Goal: Task Accomplishment & Management: Manage account settings

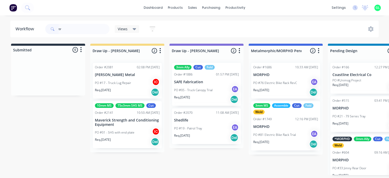
click at [82, 25] on input "tr" at bounding box center [84, 29] width 51 height 10
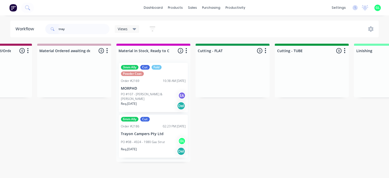
scroll to position [0, 771]
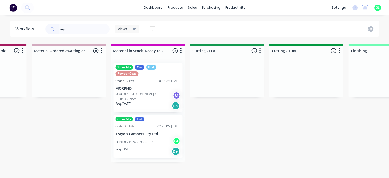
type input "tray"
click at [141, 142] on p "PO #08 - 4924 - 1980 Gas Strut" at bounding box center [137, 142] width 44 height 5
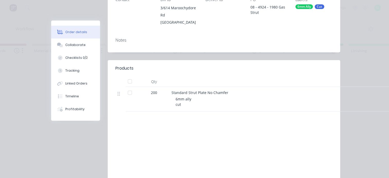
scroll to position [103, 0]
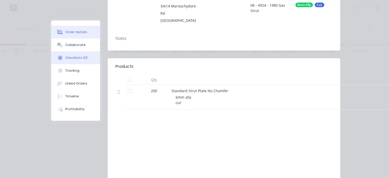
click at [76, 57] on div "Checklists 0/2" at bounding box center [76, 58] width 22 height 5
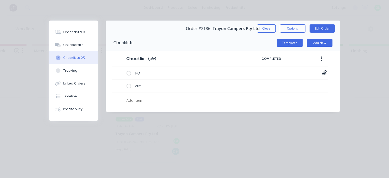
scroll to position [0, 0]
type textarea "x"
click at [71, 48] on button "Collaborate" at bounding box center [73, 45] width 49 height 13
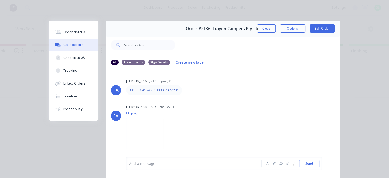
click at [159, 90] on link "08 PO 4924 - 1980 Gas Strut" at bounding box center [154, 90] width 48 height 5
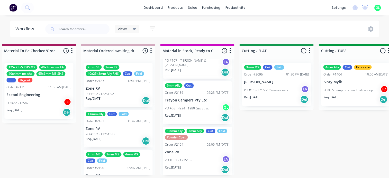
scroll to position [338, 0]
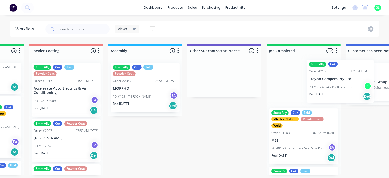
drag, startPoint x: 193, startPoint y: 103, endPoint x: 231, endPoint y: 63, distance: 55.1
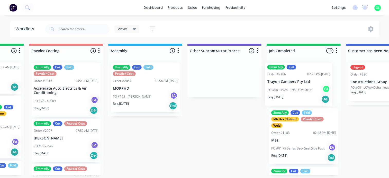
scroll to position [0, 1411]
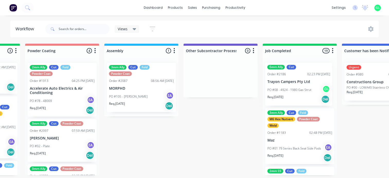
drag, startPoint x: 231, startPoint y: 63, endPoint x: 245, endPoint y: 68, distance: 15.3
click at [244, 68] on div at bounding box center [221, 78] width 74 height 39
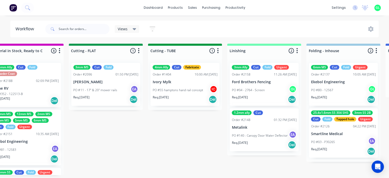
scroll to position [0, 900]
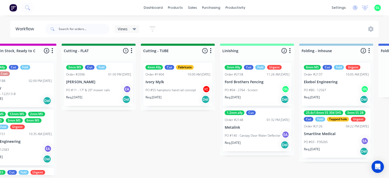
click at [242, 91] on p "PO #04 - 2764 - Screen" at bounding box center [240, 90] width 33 height 5
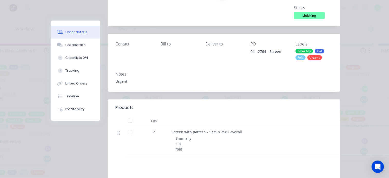
scroll to position [0, 0]
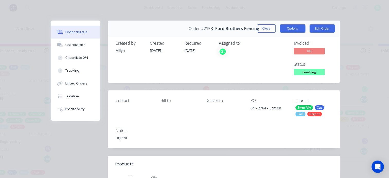
click at [293, 28] on button "Options" at bounding box center [293, 28] width 26 height 8
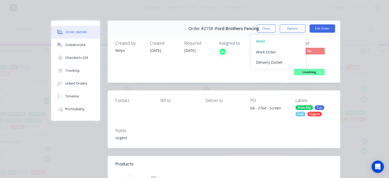
click at [235, 67] on div "Assigned to GL" at bounding box center [244, 59] width 51 height 36
click at [305, 72] on span "Linishing" at bounding box center [309, 72] width 31 height 6
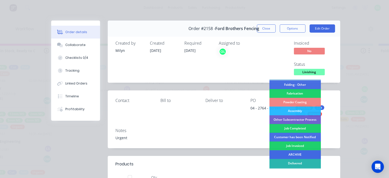
scroll to position [154, 0]
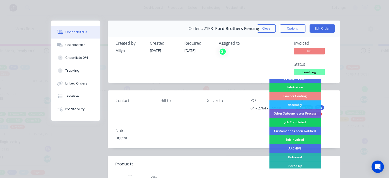
click at [292, 123] on div "Job Completed" at bounding box center [294, 122] width 51 height 9
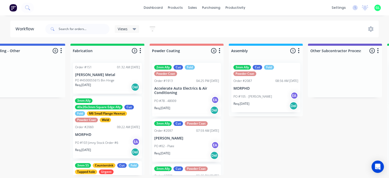
scroll to position [0, 1594]
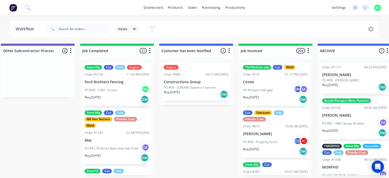
click at [125, 84] on div "3mm Ally Cut Fold Urgent Order #2158 11:26 AM 26/08/25 Ford Brothers Fencing PO…" at bounding box center [117, 84] width 69 height 43
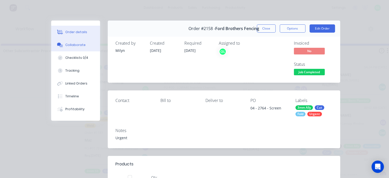
click at [79, 44] on div "Collaborate" at bounding box center [75, 45] width 20 height 5
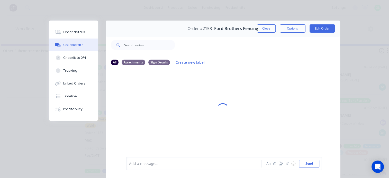
click at [139, 165] on div at bounding box center [195, 163] width 132 height 5
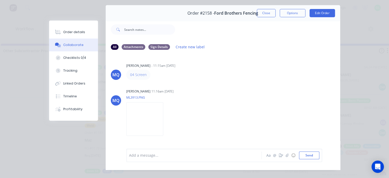
scroll to position [0, 0]
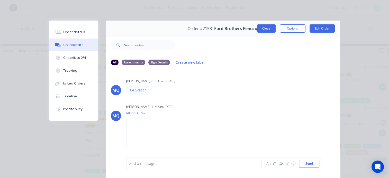
click at [261, 28] on button "Close" at bounding box center [266, 28] width 19 height 8
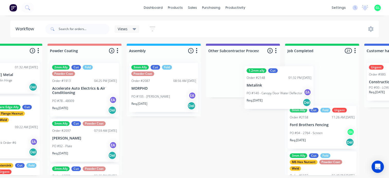
scroll to position [1, 1409]
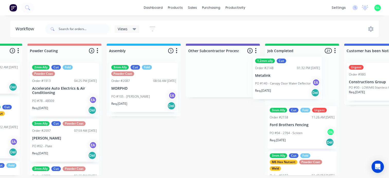
drag, startPoint x: 157, startPoint y: 86, endPoint x: 267, endPoint y: 82, distance: 109.6
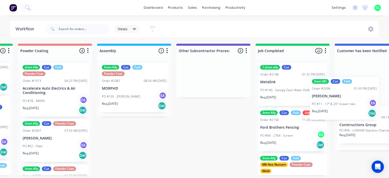
scroll to position [1, 1461]
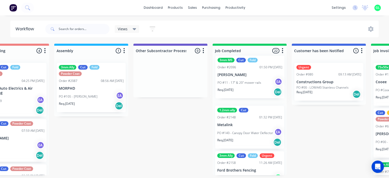
drag, startPoint x: 117, startPoint y: 82, endPoint x: 238, endPoint y: 77, distance: 120.9
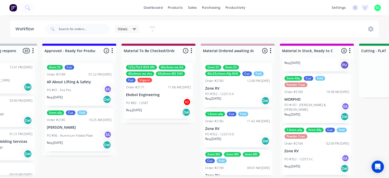
scroll to position [1, 587]
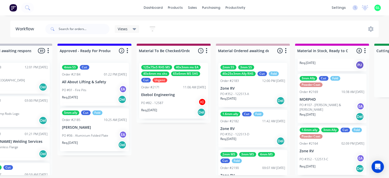
click at [87, 91] on div "PO #01 - Fire Pits EA" at bounding box center [94, 90] width 65 height 10
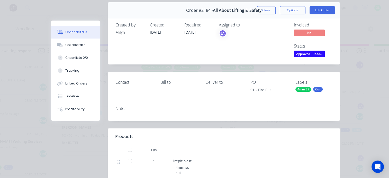
scroll to position [51, 0]
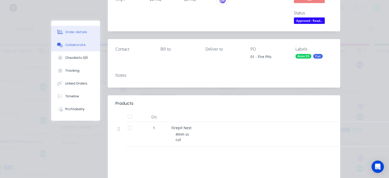
click at [73, 46] on div "Collaborate" at bounding box center [75, 45] width 20 height 5
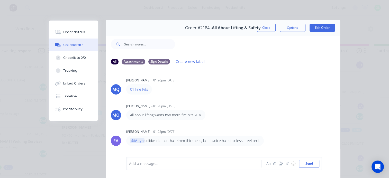
scroll to position [0, 0]
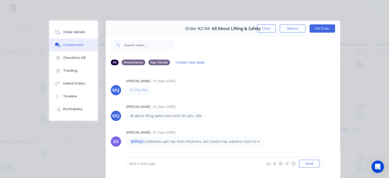
drag, startPoint x: 71, startPoint y: 31, endPoint x: 92, endPoint y: 48, distance: 26.3
click at [71, 31] on div "Order details" at bounding box center [74, 32] width 22 height 5
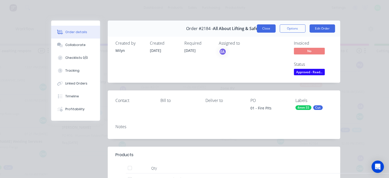
click at [261, 29] on button "Close" at bounding box center [266, 28] width 19 height 8
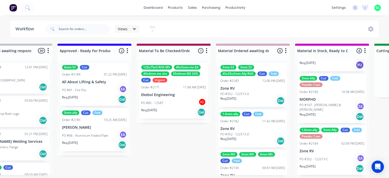
click at [85, 141] on div "Req. 09/09/25 Del" at bounding box center [94, 145] width 65 height 9
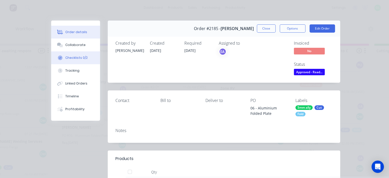
click at [72, 56] on div "Checklists 0/2" at bounding box center [76, 58] width 22 height 5
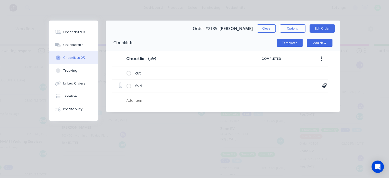
click at [323, 86] on icon at bounding box center [324, 85] width 5 height 5
click at [267, 96] on link "Folded Plate[A].PDF" at bounding box center [283, 96] width 60 height 5
click at [269, 26] on button "Close" at bounding box center [266, 28] width 19 height 8
type textarea "x"
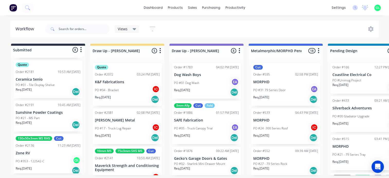
scroll to position [216, 0]
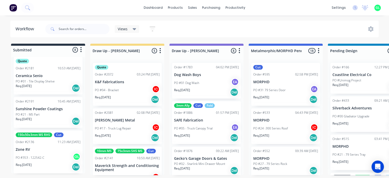
click at [44, 161] on div "PO #353 - 122542-C GL" at bounding box center [48, 158] width 65 height 10
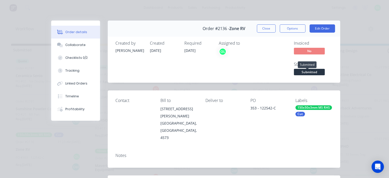
click at [307, 74] on span "Submitted" at bounding box center [309, 72] width 31 height 6
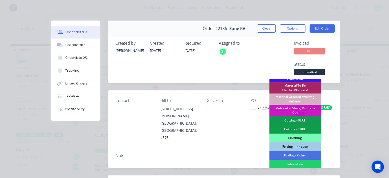
scroll to position [51, 0]
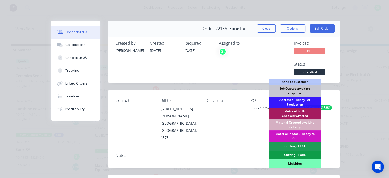
click at [299, 115] on div "Material To Be Checked/Ordered" at bounding box center [294, 113] width 51 height 11
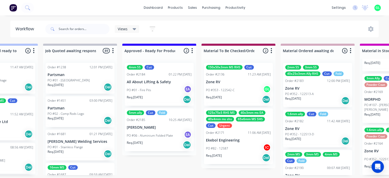
scroll to position [1, 566]
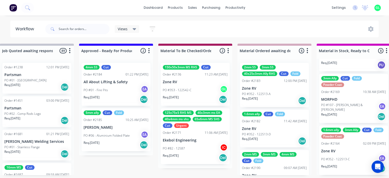
click at [113, 94] on div "PO #01 - Fire Pits EA" at bounding box center [116, 90] width 65 height 10
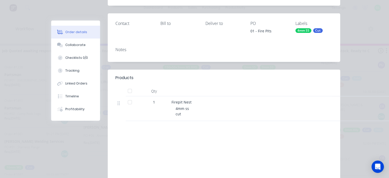
scroll to position [0, 0]
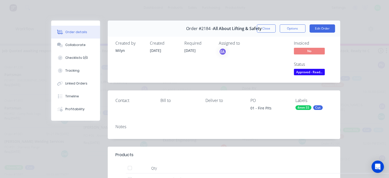
click at [259, 30] on button "Close" at bounding box center [266, 28] width 19 height 8
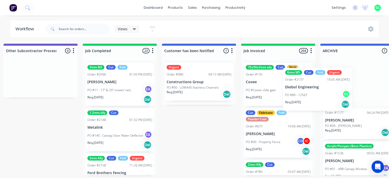
scroll to position [1, 1602]
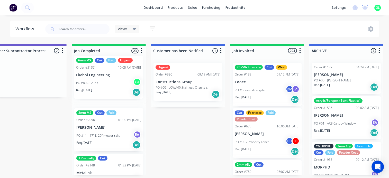
drag, startPoint x: 97, startPoint y: 93, endPoint x: 106, endPoint y: 88, distance: 9.7
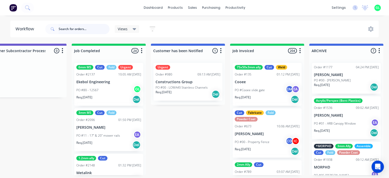
click at [72, 31] on input "text" at bounding box center [84, 29] width 51 height 10
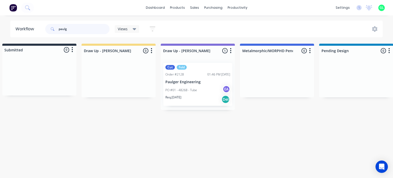
scroll to position [0, 0]
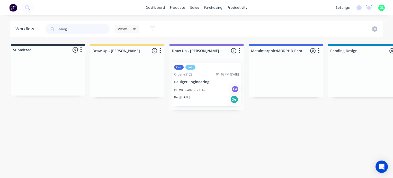
type input "paulg"
click at [205, 89] on p "PO #01 - 48268 - Tube" at bounding box center [190, 90] width 32 height 5
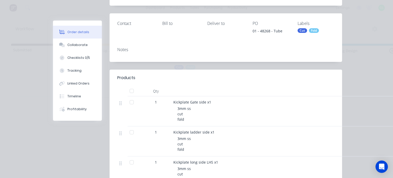
scroll to position [129, 0]
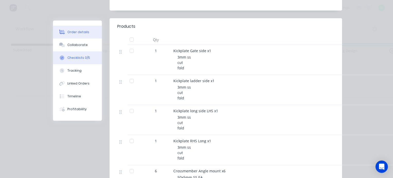
click at [77, 58] on div "Checklists 0/5" at bounding box center [78, 58] width 23 height 5
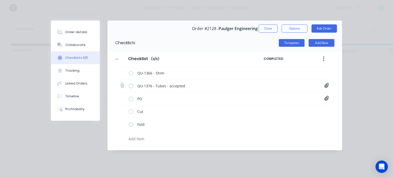
click at [328, 85] on icon at bounding box center [326, 85] width 4 height 5
click at [277, 95] on link "Quote QU1376.pdf" at bounding box center [285, 96] width 60 height 5
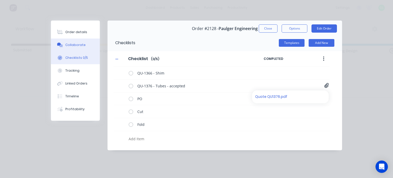
click at [84, 47] on button "Collaborate" at bounding box center [75, 45] width 49 height 13
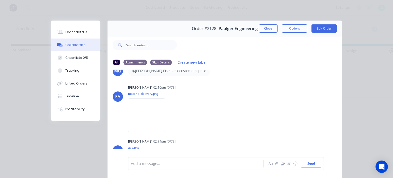
scroll to position [566, 0]
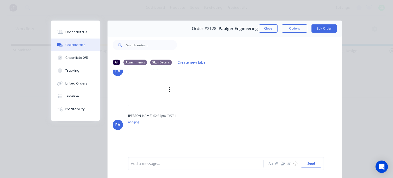
click at [135, 88] on img at bounding box center [146, 90] width 37 height 34
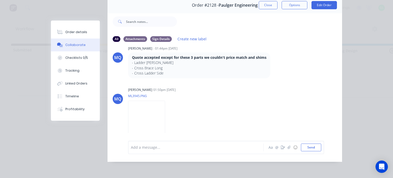
scroll to position [27, 0]
click at [161, 120] on img at bounding box center [146, 118] width 37 height 34
click at [73, 57] on div "Checklists 0/5" at bounding box center [76, 58] width 23 height 5
type textarea "x"
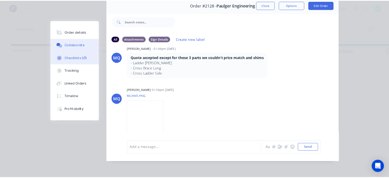
scroll to position [0, 0]
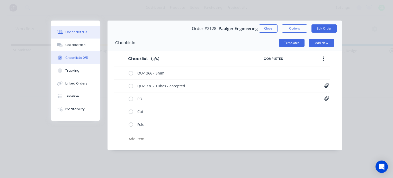
click at [77, 31] on div "Order details" at bounding box center [76, 32] width 22 height 5
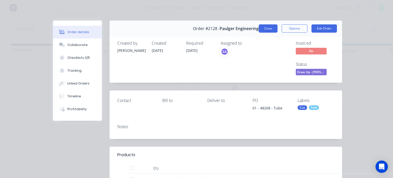
click at [264, 28] on button "Close" at bounding box center [268, 28] width 19 height 8
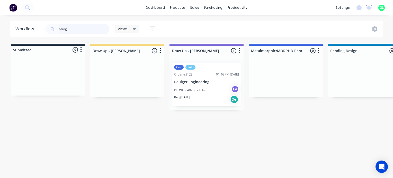
click at [62, 29] on input "paulg" at bounding box center [84, 29] width 51 height 10
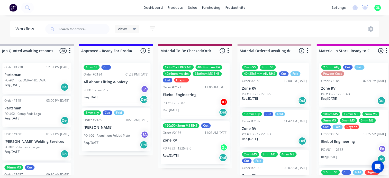
scroll to position [0, 591]
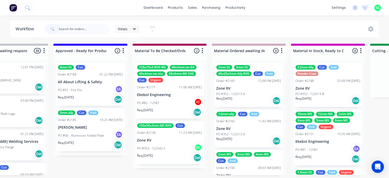
click at [94, 91] on div "PO #01 - Fire Pits EA" at bounding box center [90, 90] width 65 height 10
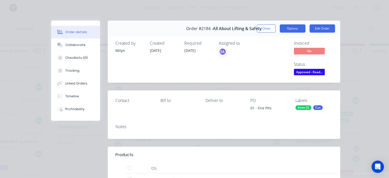
click at [291, 29] on button "Options" at bounding box center [293, 28] width 26 height 8
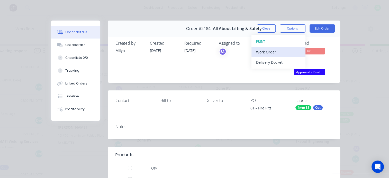
click at [271, 52] on div "Work Order" at bounding box center [278, 51] width 45 height 7
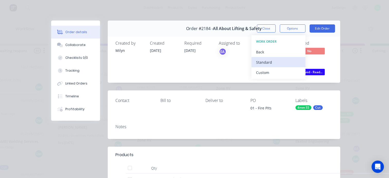
click at [264, 62] on div "Standard" at bounding box center [278, 62] width 45 height 7
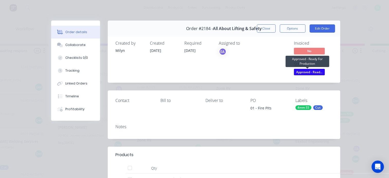
click at [312, 72] on span "Approved - Read..." at bounding box center [309, 72] width 31 height 6
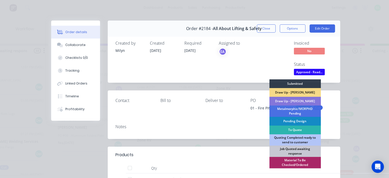
scroll to position [26, 0]
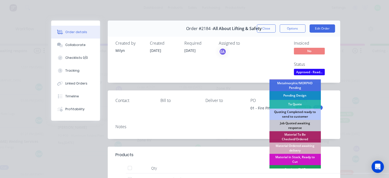
click at [292, 149] on div "Material Ordered awaiting delivery" at bounding box center [294, 148] width 51 height 11
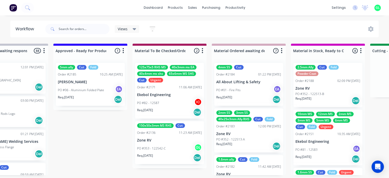
click at [82, 97] on div "Req. 09/09/25 Del" at bounding box center [90, 99] width 65 height 9
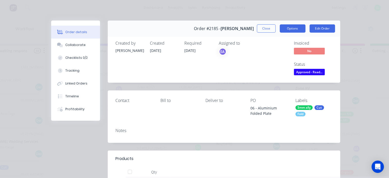
click at [288, 29] on button "Options" at bounding box center [293, 28] width 26 height 8
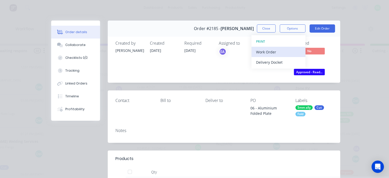
click at [263, 54] on div "Work Order" at bounding box center [278, 51] width 45 height 7
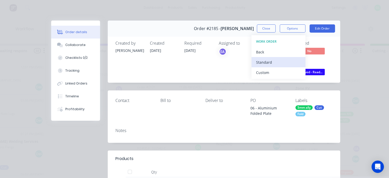
click at [260, 64] on div "Standard" at bounding box center [278, 62] width 45 height 7
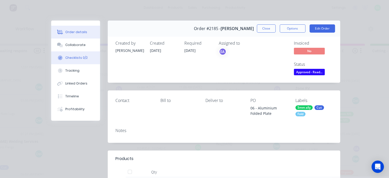
click at [73, 59] on div "Checklists 0/2" at bounding box center [76, 58] width 22 height 5
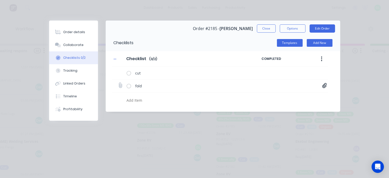
click at [324, 86] on icon at bounding box center [324, 85] width 4 height 5
click at [274, 97] on link "Folded Plate[A].PDF" at bounding box center [283, 96] width 60 height 5
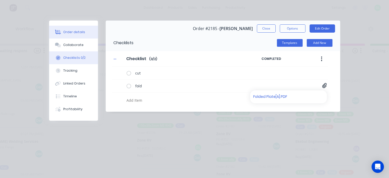
click at [70, 30] on div "Order details" at bounding box center [74, 32] width 22 height 5
type textarea "x"
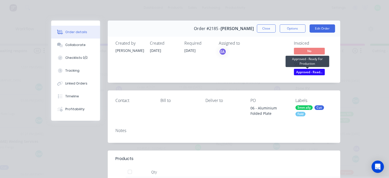
click at [307, 73] on span "Approved - Read..." at bounding box center [309, 72] width 31 height 6
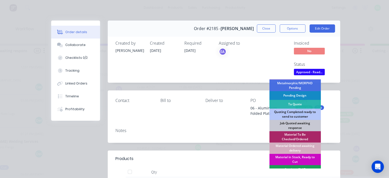
click at [288, 156] on div "Material in Stock, Ready to Cut" at bounding box center [294, 159] width 51 height 11
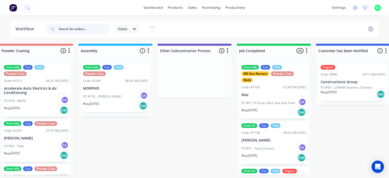
scroll to position [0, 1465]
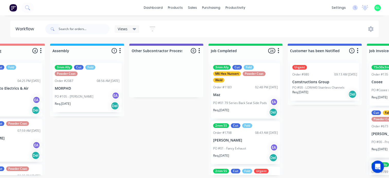
click at [280, 50] on button "button" at bounding box center [278, 51] width 6 height 6
click at [245, 86] on button "Sort By" at bounding box center [255, 87] width 51 height 8
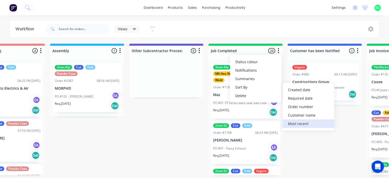
click at [291, 126] on recent "Most recent" at bounding box center [308, 124] width 51 height 8
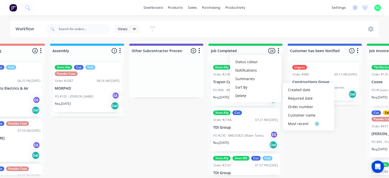
click at [280, 50] on button "button" at bounding box center [278, 51] width 6 height 6
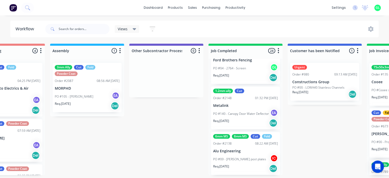
scroll to position [206, 0]
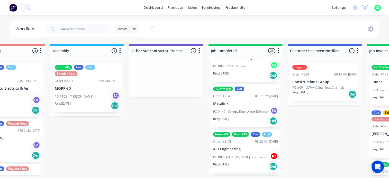
click at [242, 69] on div "PO #04 - 2764 - Screen GL" at bounding box center [245, 66] width 65 height 10
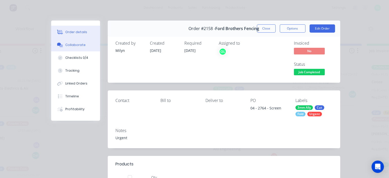
click at [74, 48] on button "Collaborate" at bounding box center [75, 45] width 49 height 13
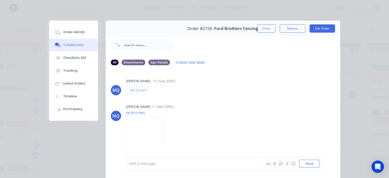
scroll to position [0, 0]
click at [263, 30] on button "Close" at bounding box center [266, 28] width 19 height 8
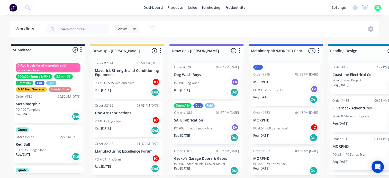
scroll to position [26, 0]
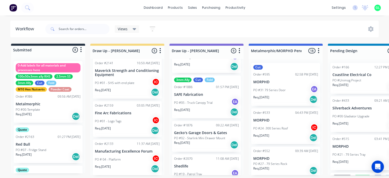
click at [201, 101] on p "PO #05 - Truck Canopy Trial" at bounding box center [193, 103] width 39 height 5
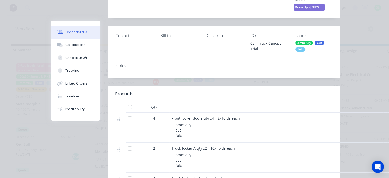
scroll to position [0, 0]
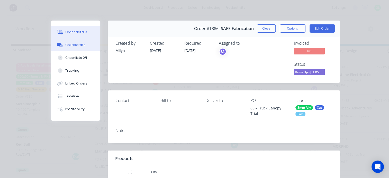
click at [72, 44] on div "Collaborate" at bounding box center [75, 45] width 20 height 5
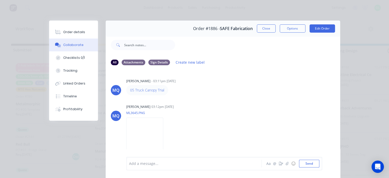
click at [260, 27] on button "Close" at bounding box center [266, 28] width 19 height 8
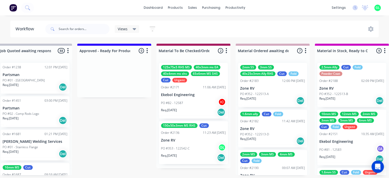
scroll to position [1, 591]
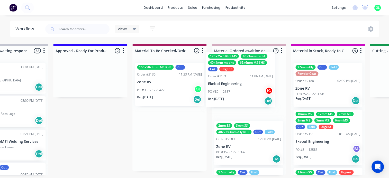
drag, startPoint x: 160, startPoint y: 97, endPoint x: 232, endPoint y: 86, distance: 73.0
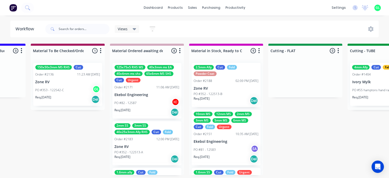
scroll to position [1, 694]
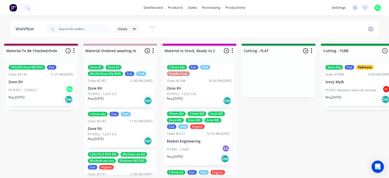
scroll to position [0, 720]
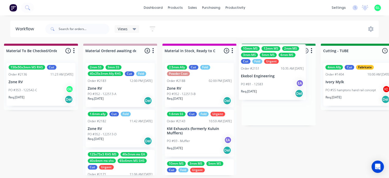
drag, startPoint x: 188, startPoint y: 143, endPoint x: 262, endPoint y: 78, distance: 98.7
click at [262, 78] on div "Submitted 10 Status colour #273444 hex #273444 Save Cancel Summaries Total orde…" at bounding box center [301, 110] width 2050 height 132
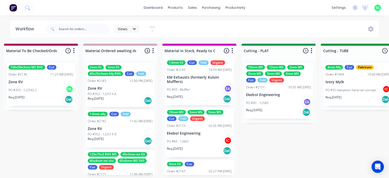
scroll to position [0, 720]
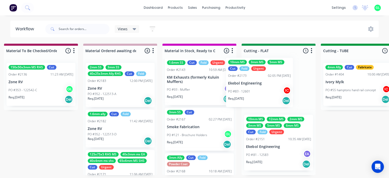
drag, startPoint x: 189, startPoint y: 140, endPoint x: 253, endPoint y: 88, distance: 82.5
click at [253, 88] on div "Submitted 10 Status colour #273444 hex #273444 Save Cancel Summaries Total orde…" at bounding box center [301, 110] width 2050 height 132
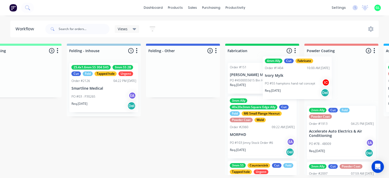
scroll to position [1, 1147]
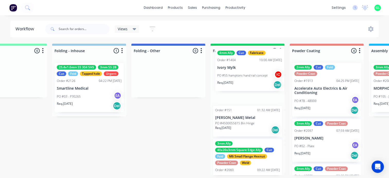
drag, startPoint x: 180, startPoint y: 96, endPoint x: 238, endPoint y: 75, distance: 60.9
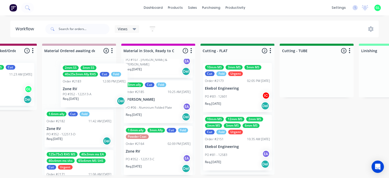
scroll to position [0, 760]
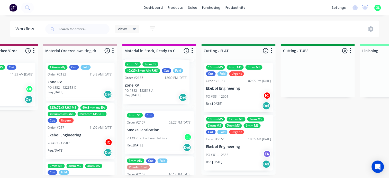
drag, startPoint x: 72, startPoint y: 96, endPoint x: 153, endPoint y: 94, distance: 80.7
click at [153, 94] on div "Submitted 10 Status colour #273444 hex #273444 Save Cancel Summaries Total orde…" at bounding box center [261, 110] width 2050 height 132
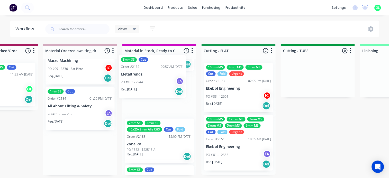
drag, startPoint x: 66, startPoint y: 122, endPoint x: 148, endPoint y: 83, distance: 91.2
click at [148, 83] on div "Submitted 10 Status colour #273444 hex #273444 Save Cancel Summaries Total orde…" at bounding box center [261, 110] width 2050 height 132
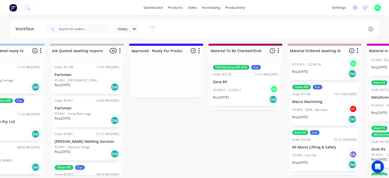
scroll to position [0, 0]
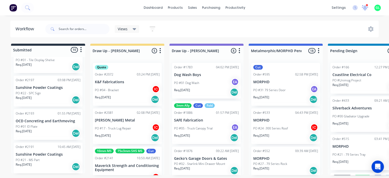
click at [365, 9] on icon at bounding box center [364, 7] width 5 height 5
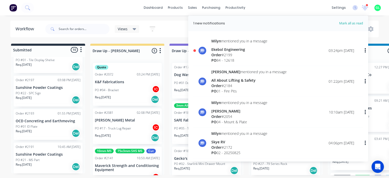
click at [126, 11] on div "dashboard products sales purchasing productivity dashboard products Product Cat…" at bounding box center [194, 7] width 389 height 15
